Goal: Information Seeking & Learning: Check status

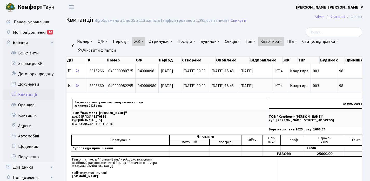
select select "25"
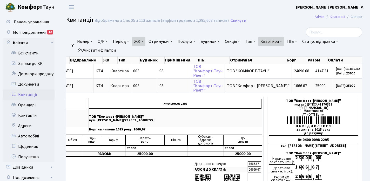
click at [284, 41] on link "Квартира" at bounding box center [272, 41] width 26 height 9
type input "9"
type input "12"
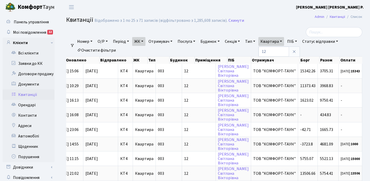
scroll to position [0, 150]
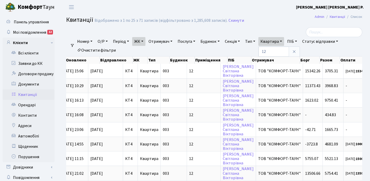
click at [145, 42] on link "ЖК" at bounding box center [138, 41] width 13 height 9
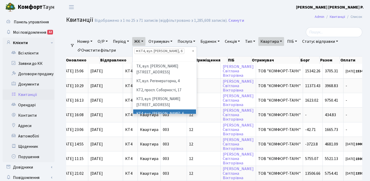
click at [138, 50] on span "×" at bounding box center [137, 51] width 2 height 5
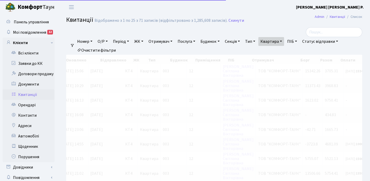
click at [145, 39] on link "ЖК" at bounding box center [138, 41] width 13 height 9
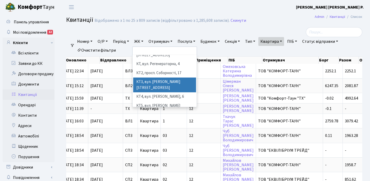
scroll to position [43, 0]
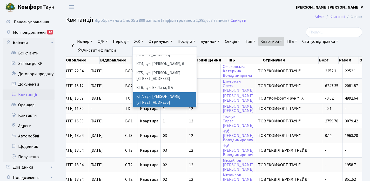
click at [154, 93] on li "КТ7, вул. [PERSON_NAME][STREET_ADDRESS]" at bounding box center [164, 100] width 63 height 15
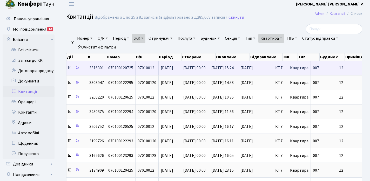
click at [70, 67] on icon at bounding box center [70, 68] width 4 height 4
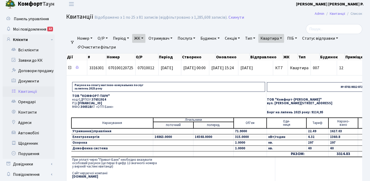
scroll to position [4, 0]
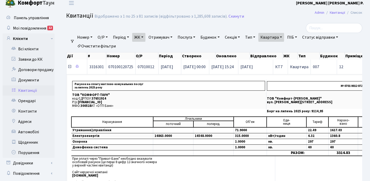
click at [69, 67] on icon at bounding box center [70, 67] width 4 height 4
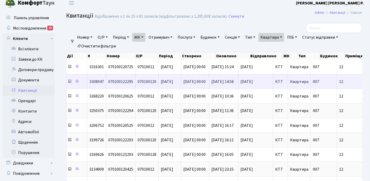
click at [70, 82] on icon at bounding box center [70, 82] width 4 height 4
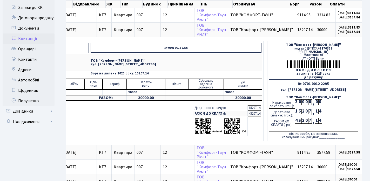
scroll to position [54, 0]
